Goal: Obtain resource: Download file/media

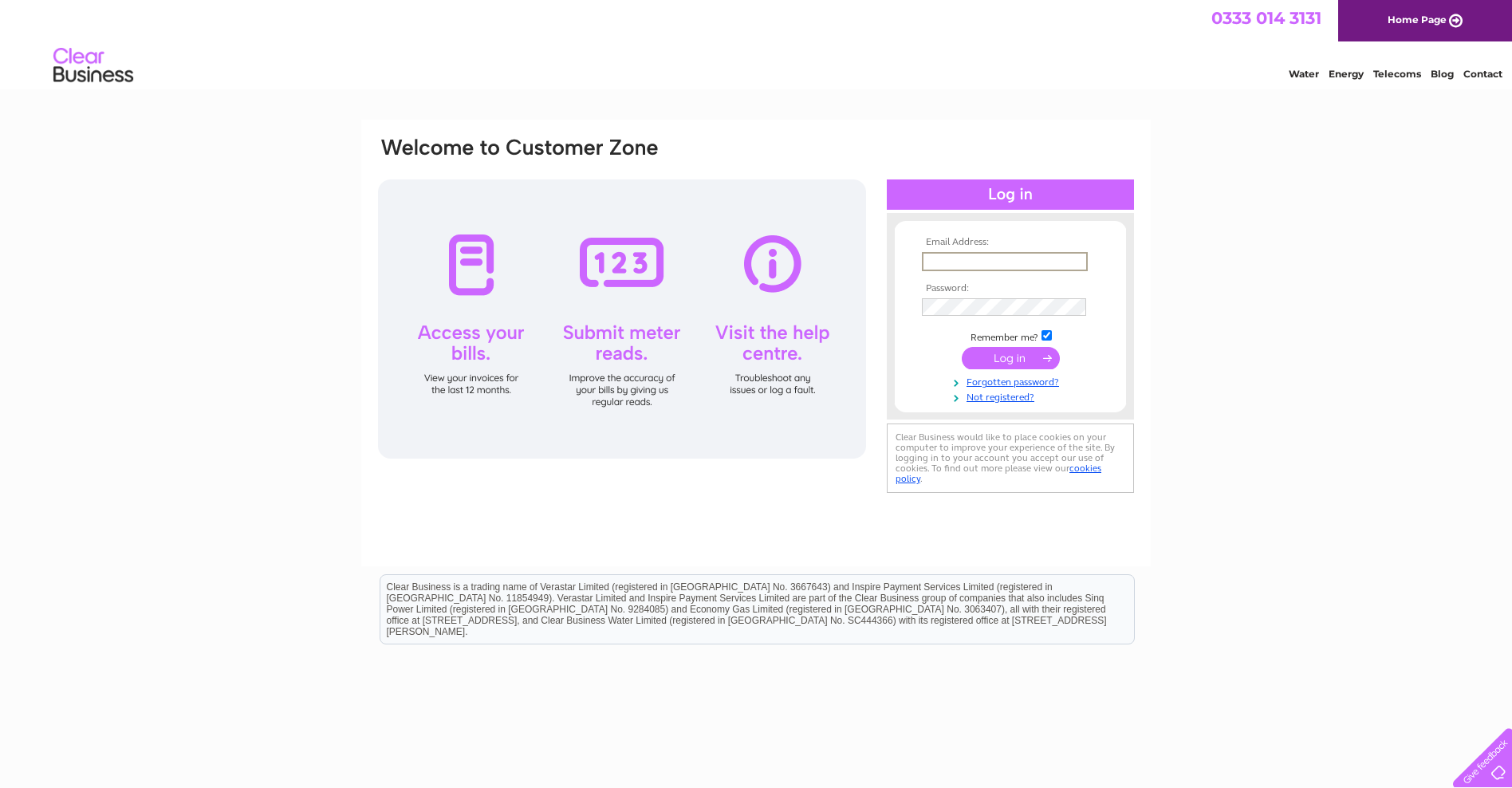
click at [929, 259] on input "text" at bounding box center [1004, 262] width 166 height 19
type input "stationws@gmail.com"
click at [1002, 360] on input "submit" at bounding box center [1010, 356] width 98 height 23
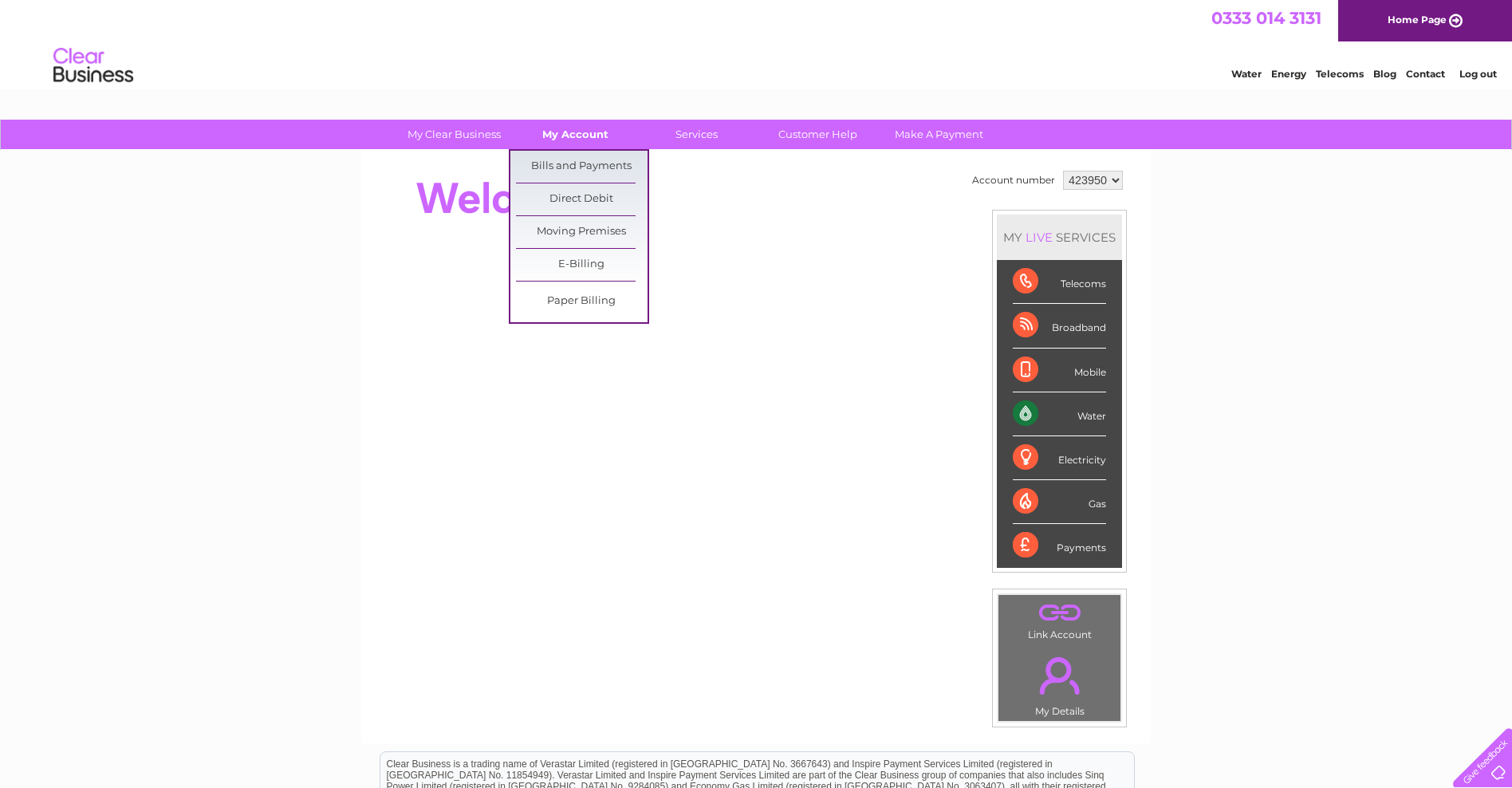
click at [562, 133] on link "My Account" at bounding box center [576, 134] width 132 height 29
click at [559, 168] on link "Bills and Payments" at bounding box center [582, 166] width 132 height 32
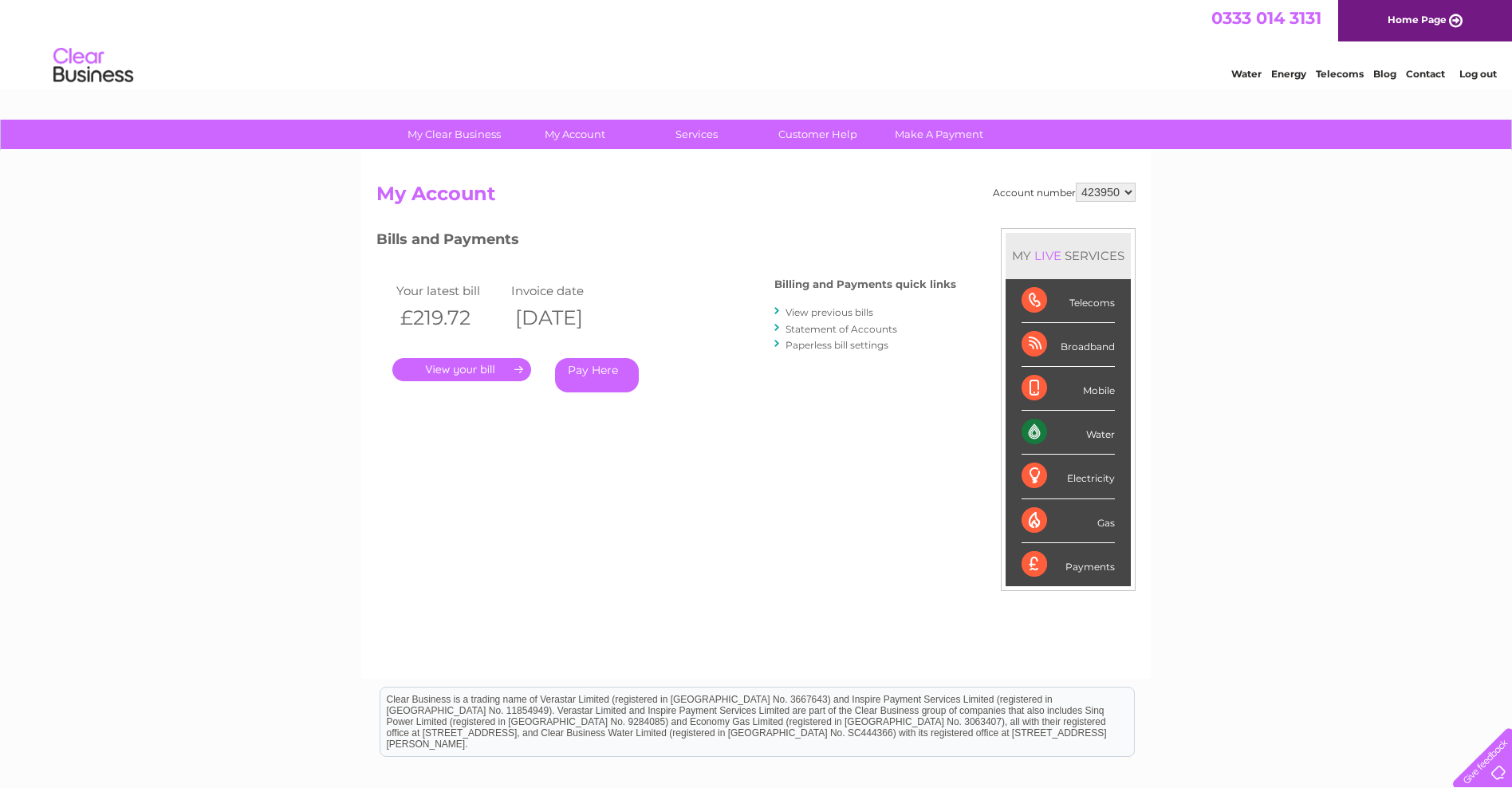
click at [812, 310] on link "View previous bills" at bounding box center [829, 312] width 88 height 12
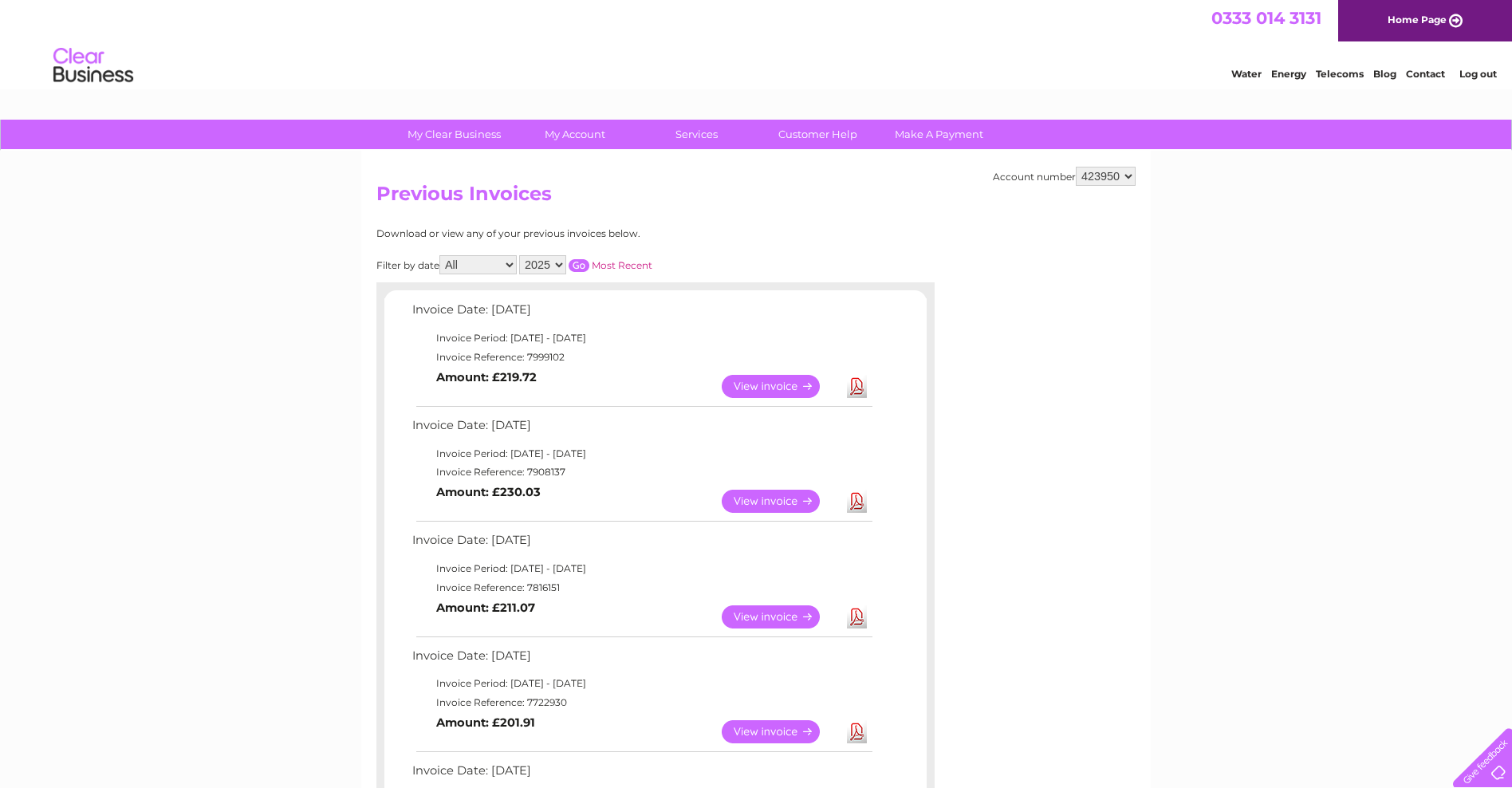
click at [854, 385] on link "Download" at bounding box center [857, 386] width 20 height 23
click at [853, 498] on link "Download" at bounding box center [857, 501] width 20 height 23
click at [855, 616] on link "Download" at bounding box center [857, 616] width 20 height 23
